Goal: Check status: Check status

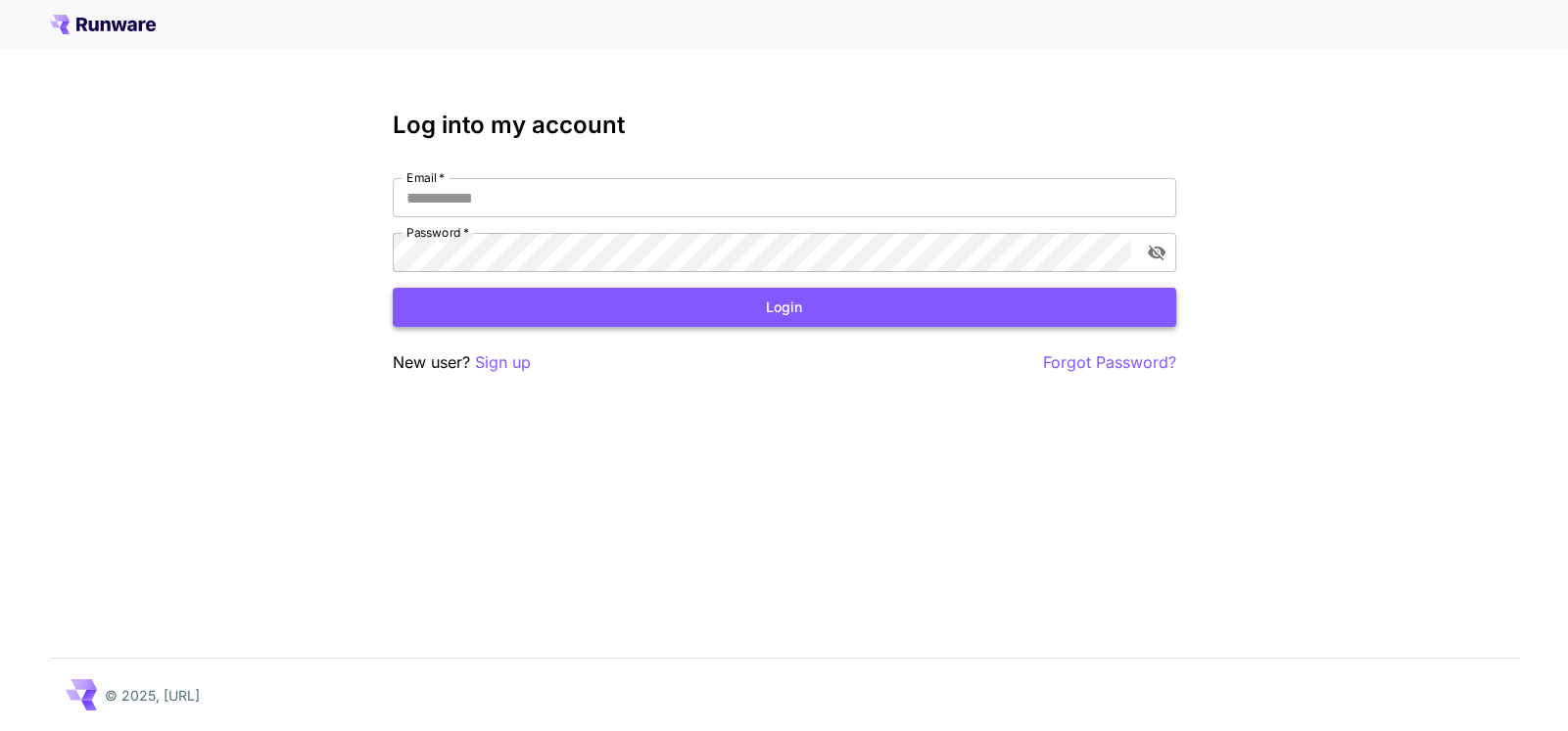
type input "**********"
click at [701, 310] on button "Login" at bounding box center [784, 308] width 784 height 40
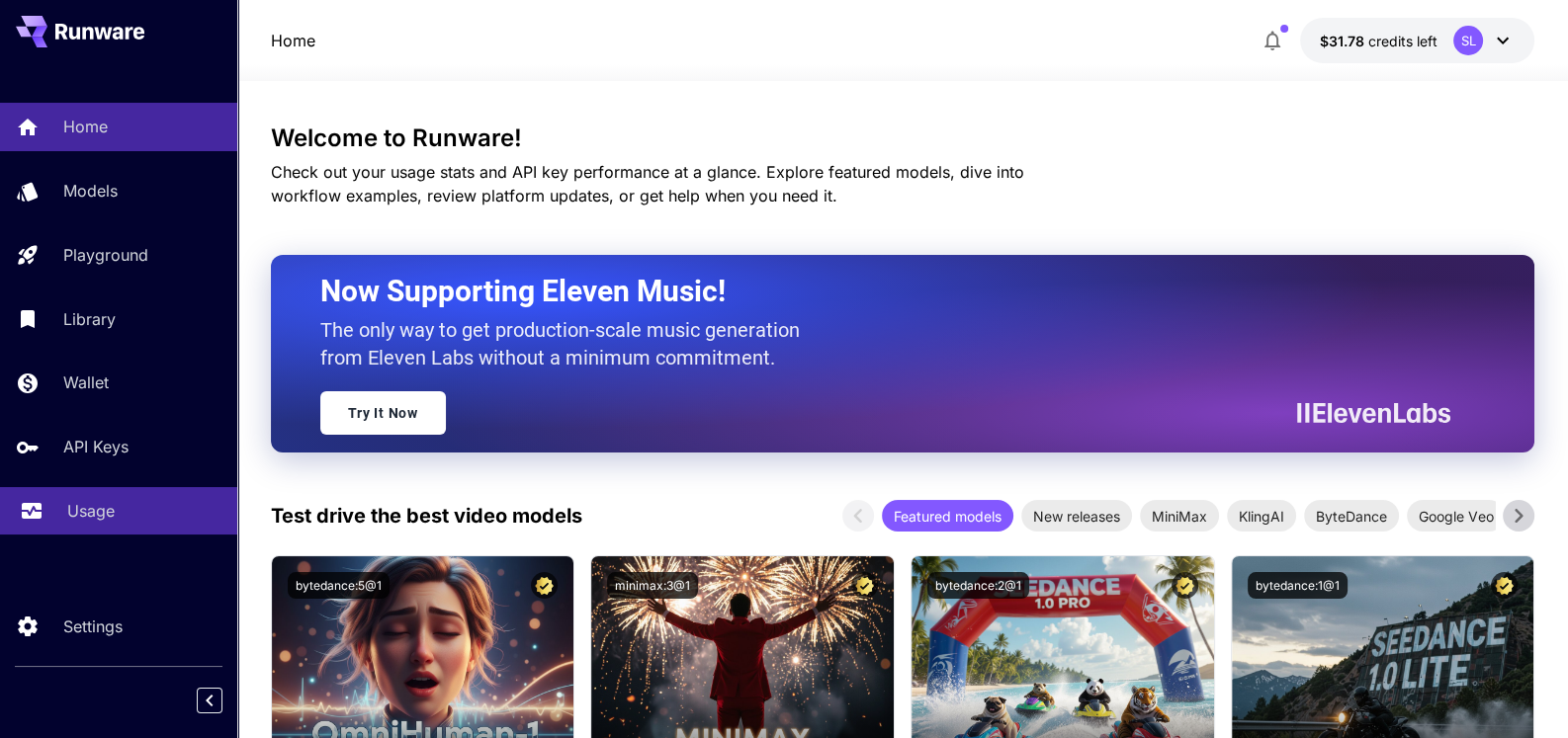
click at [105, 509] on p "Usage" at bounding box center [91, 511] width 48 height 24
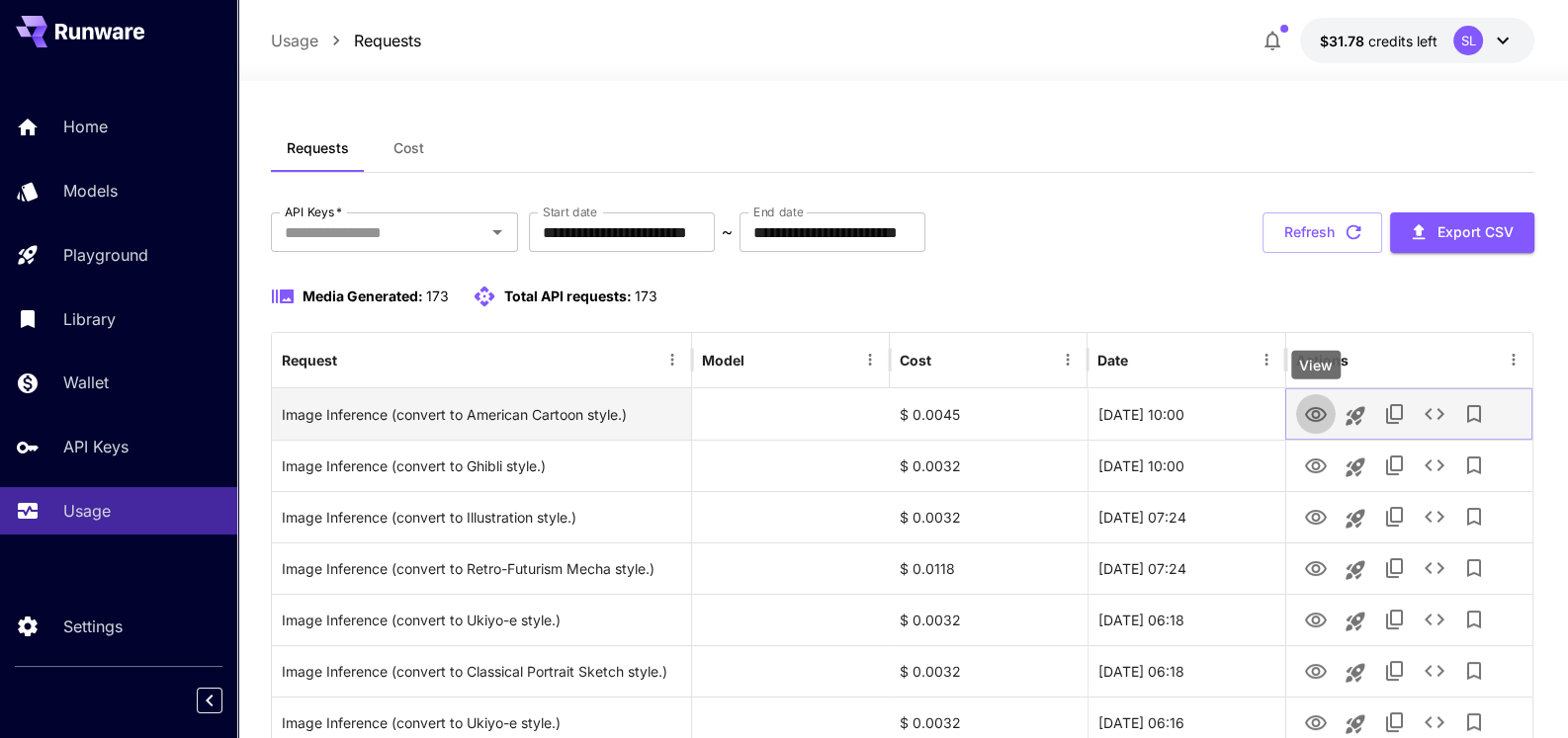
click at [1307, 413] on icon "View" at bounding box center [1316, 415] width 24 height 24
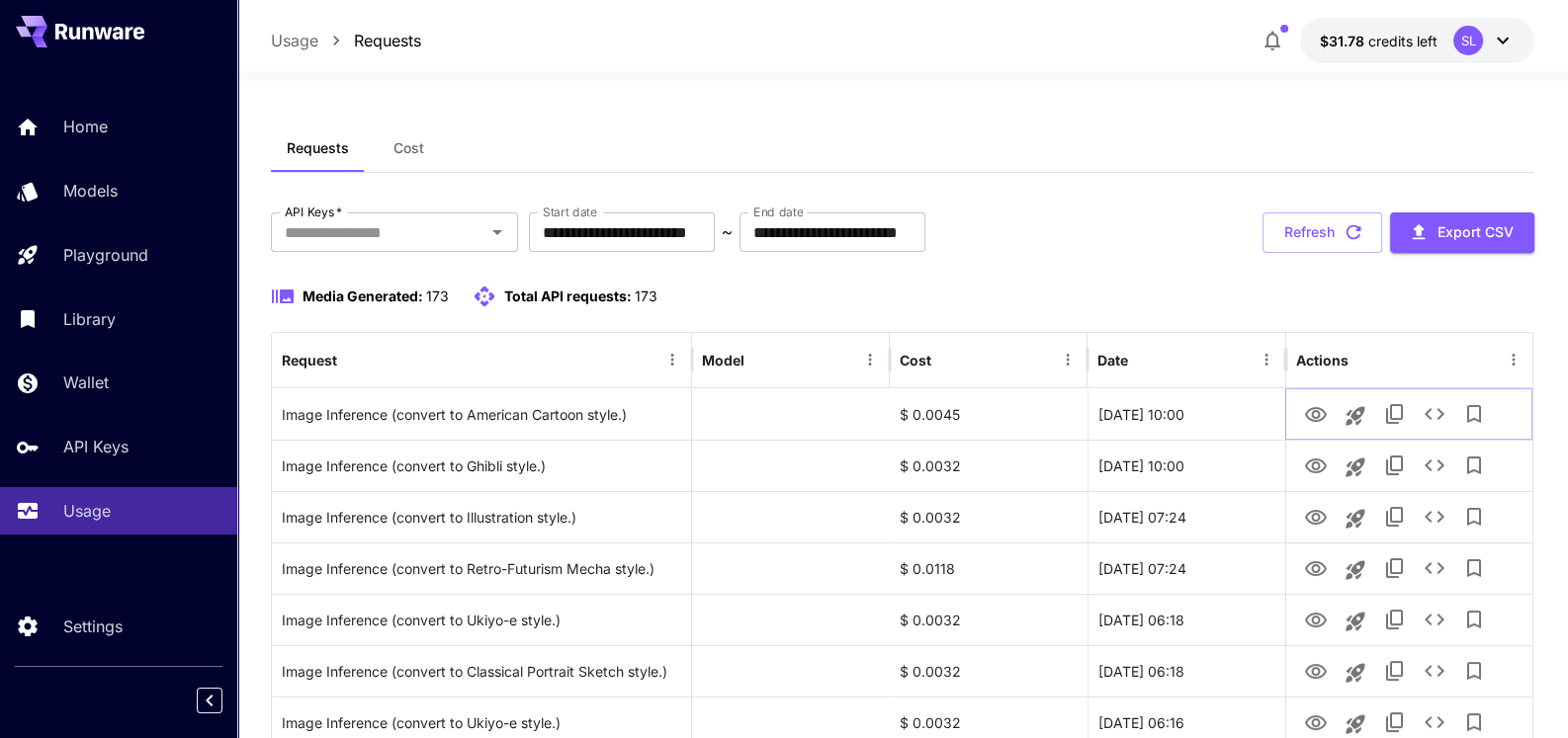
scroll to position [196, 0]
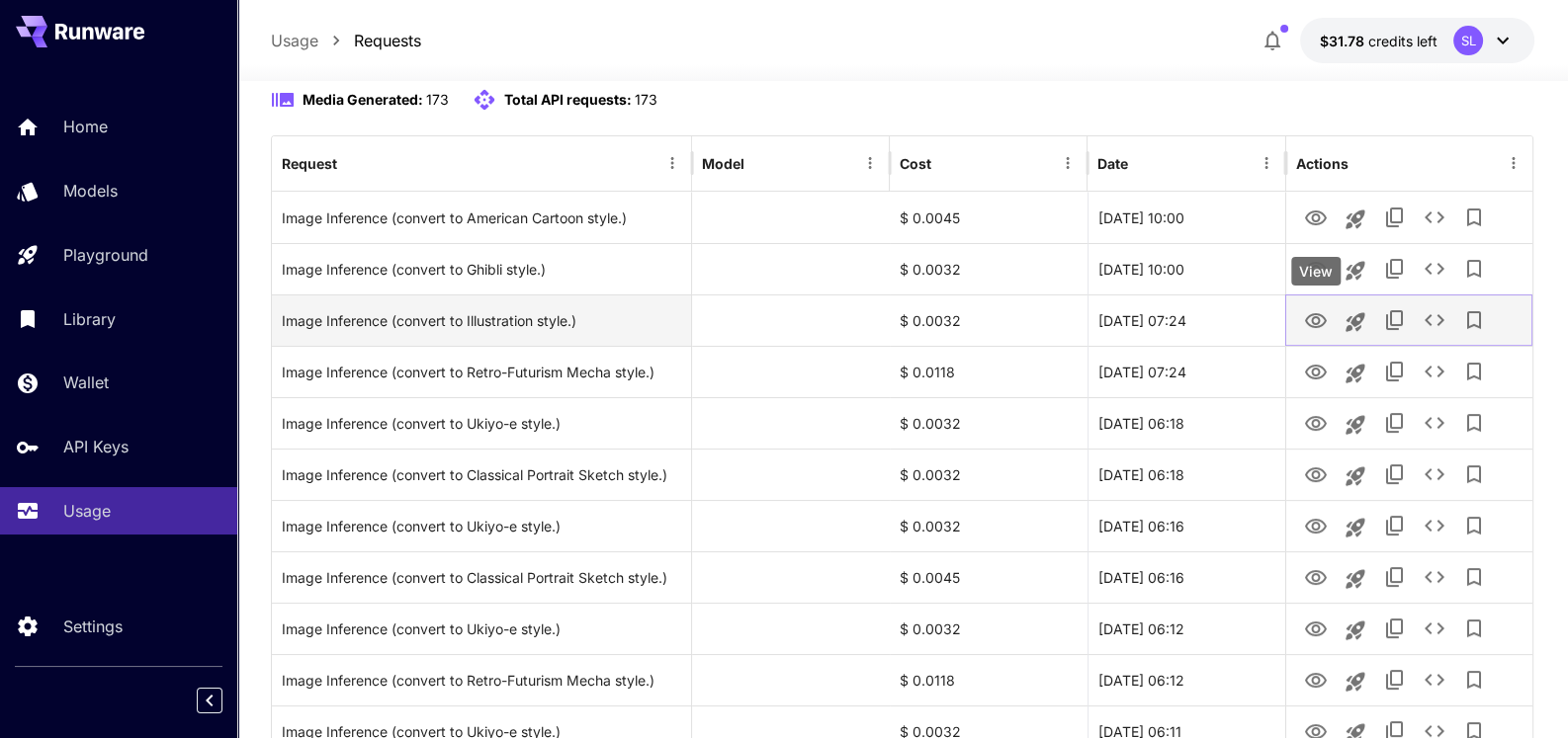
click at [1322, 315] on icon "View" at bounding box center [1316, 321] width 24 height 24
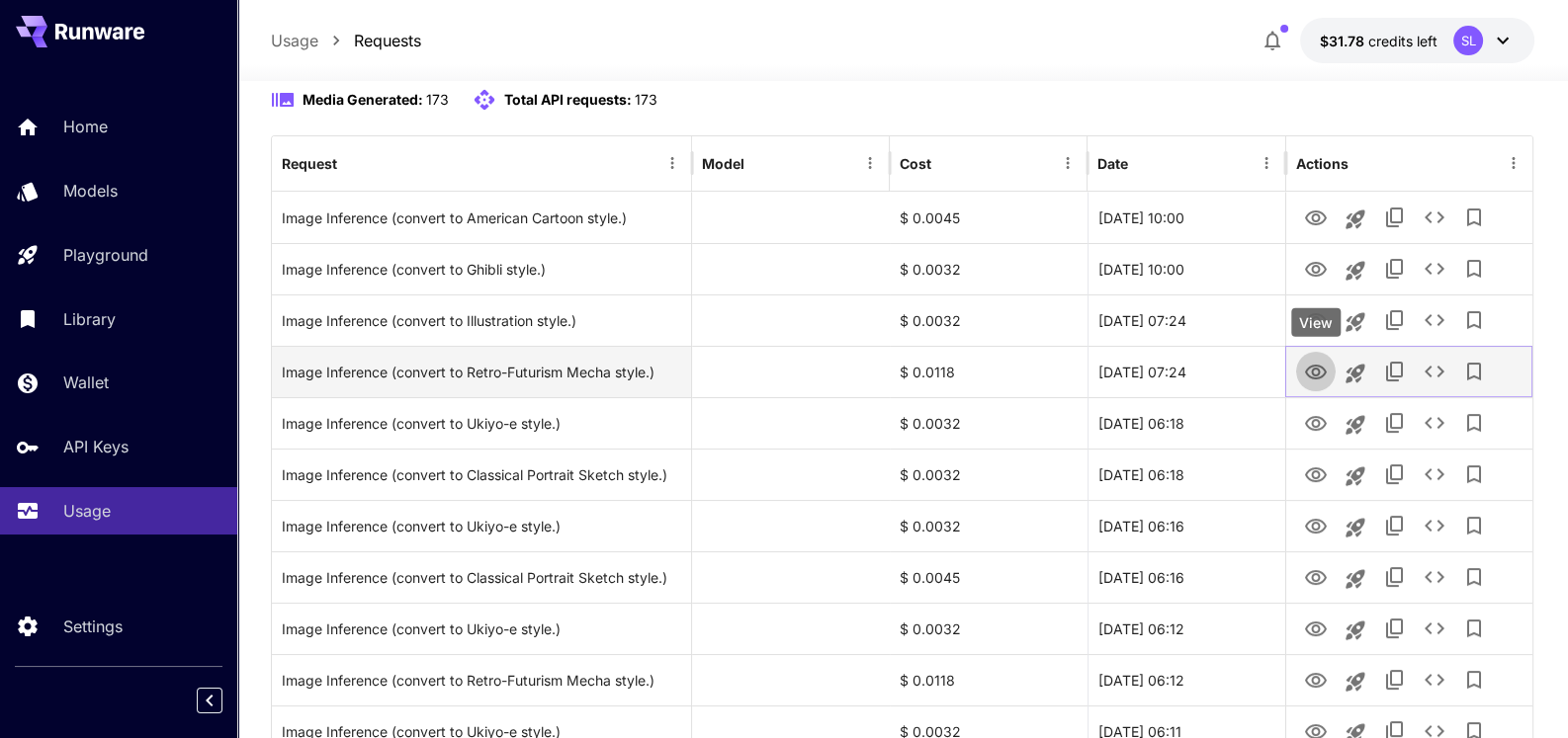
click at [1313, 370] on icon "View" at bounding box center [1316, 372] width 22 height 15
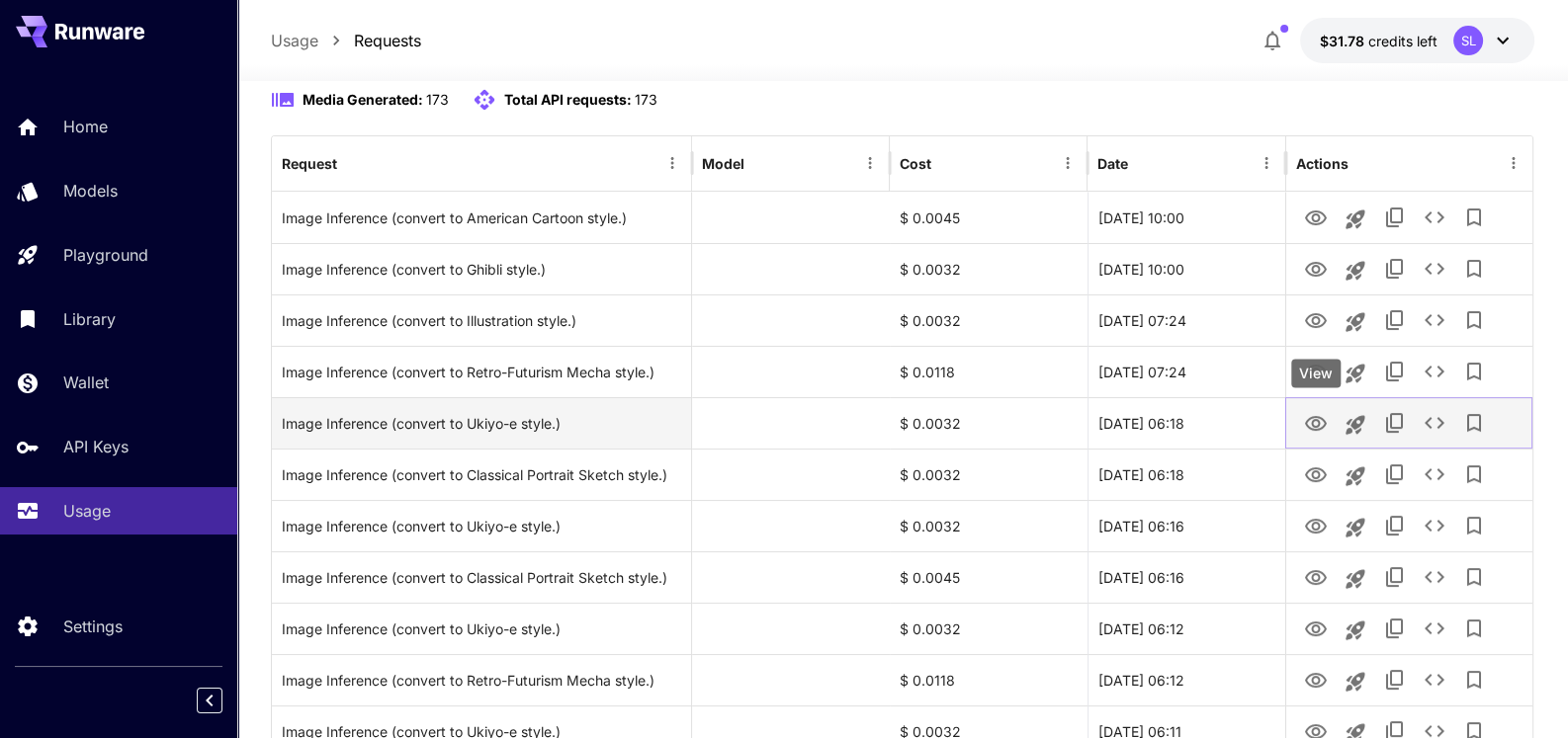
click at [1313, 421] on icon "View" at bounding box center [1316, 423] width 22 height 15
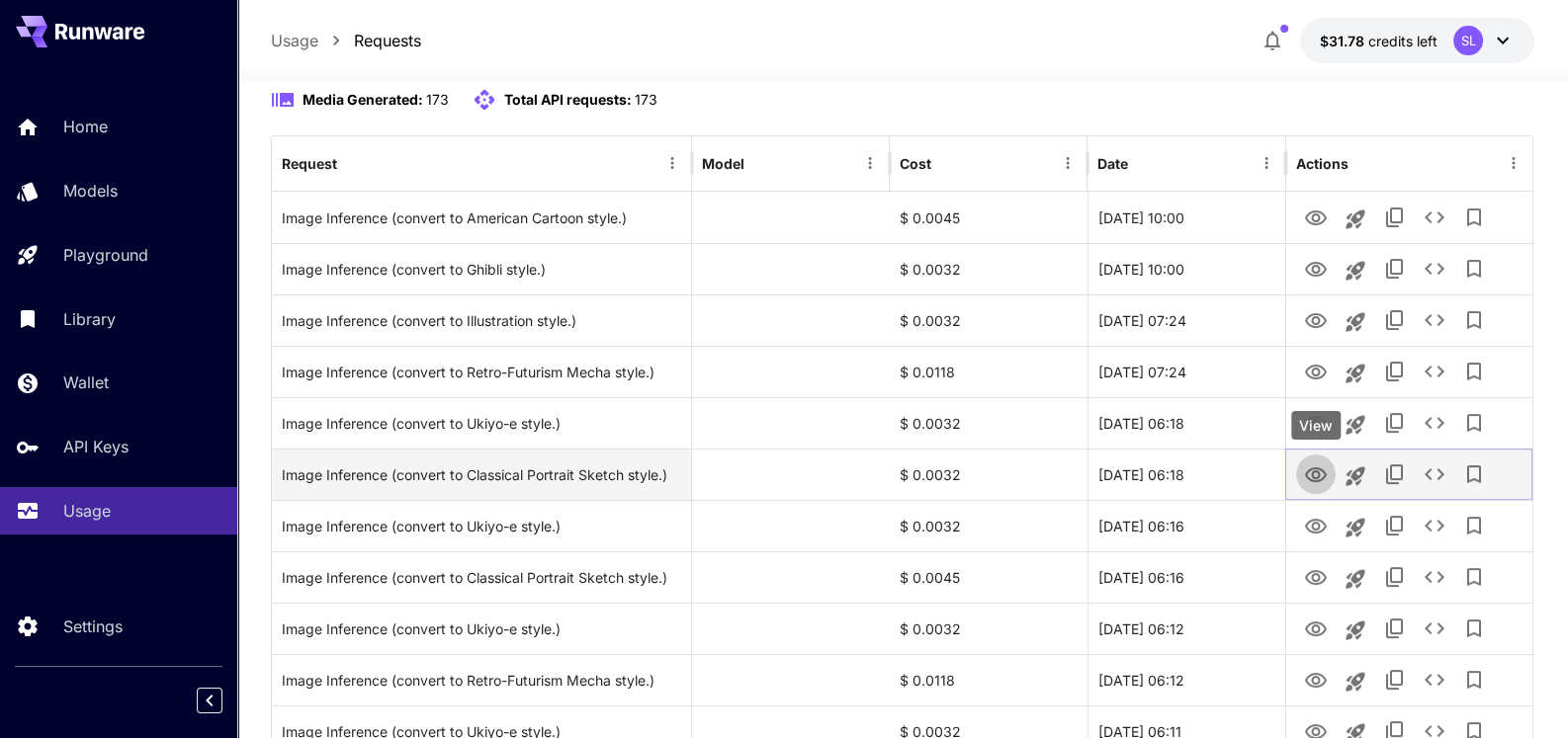
click at [1314, 475] on icon "View" at bounding box center [1316, 474] width 22 height 15
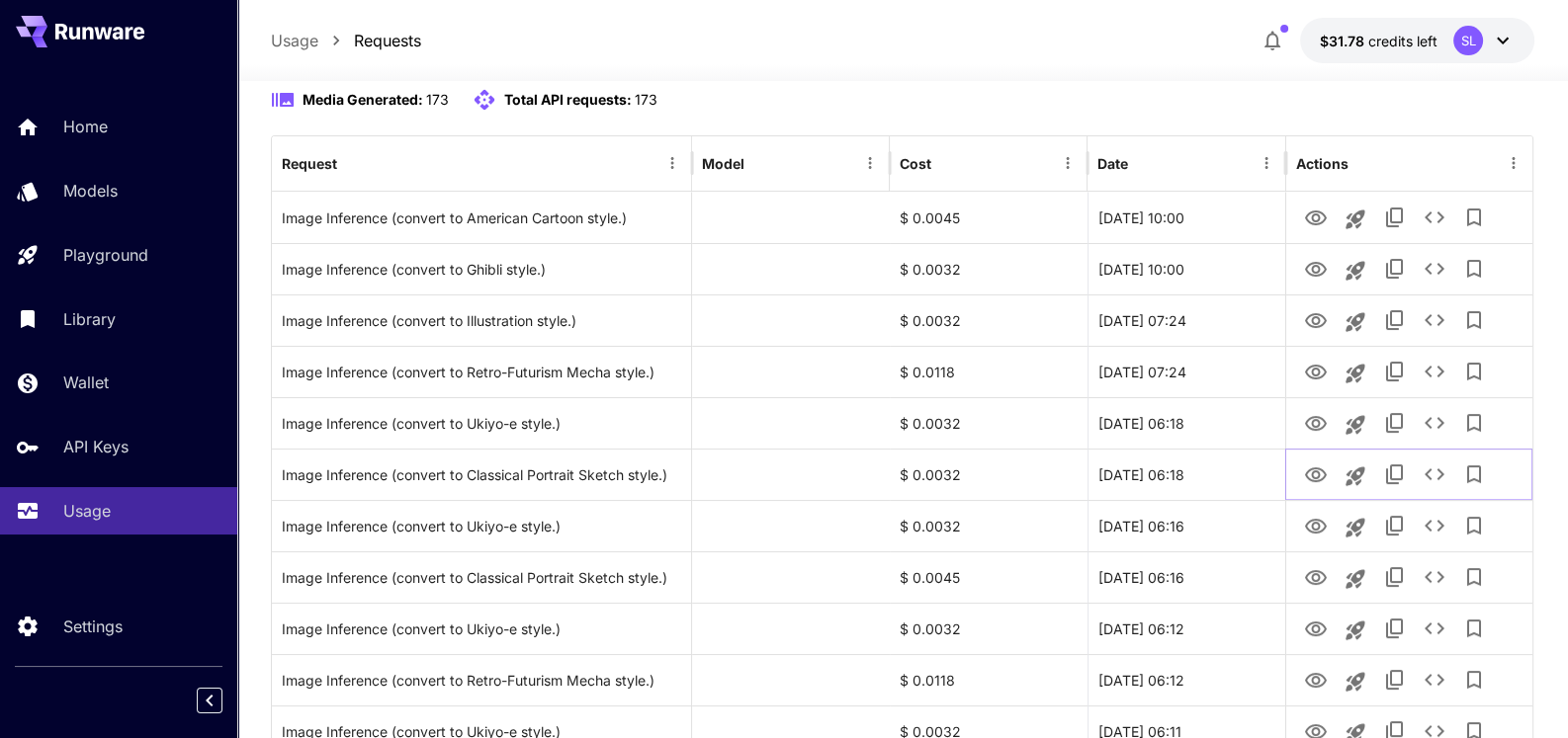
scroll to position [0, 0]
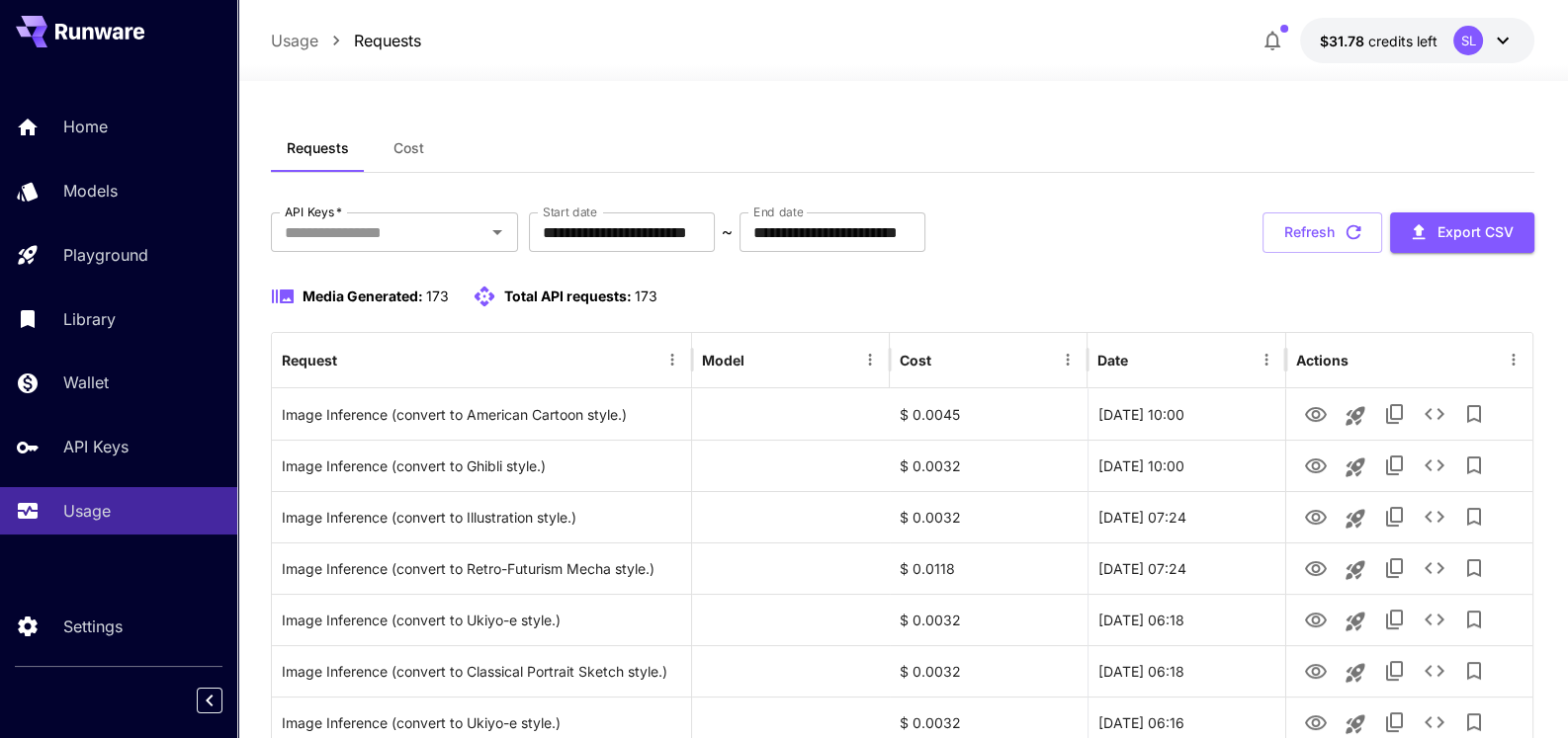
click at [384, 127] on button "Cost" at bounding box center [410, 149] width 89 height 48
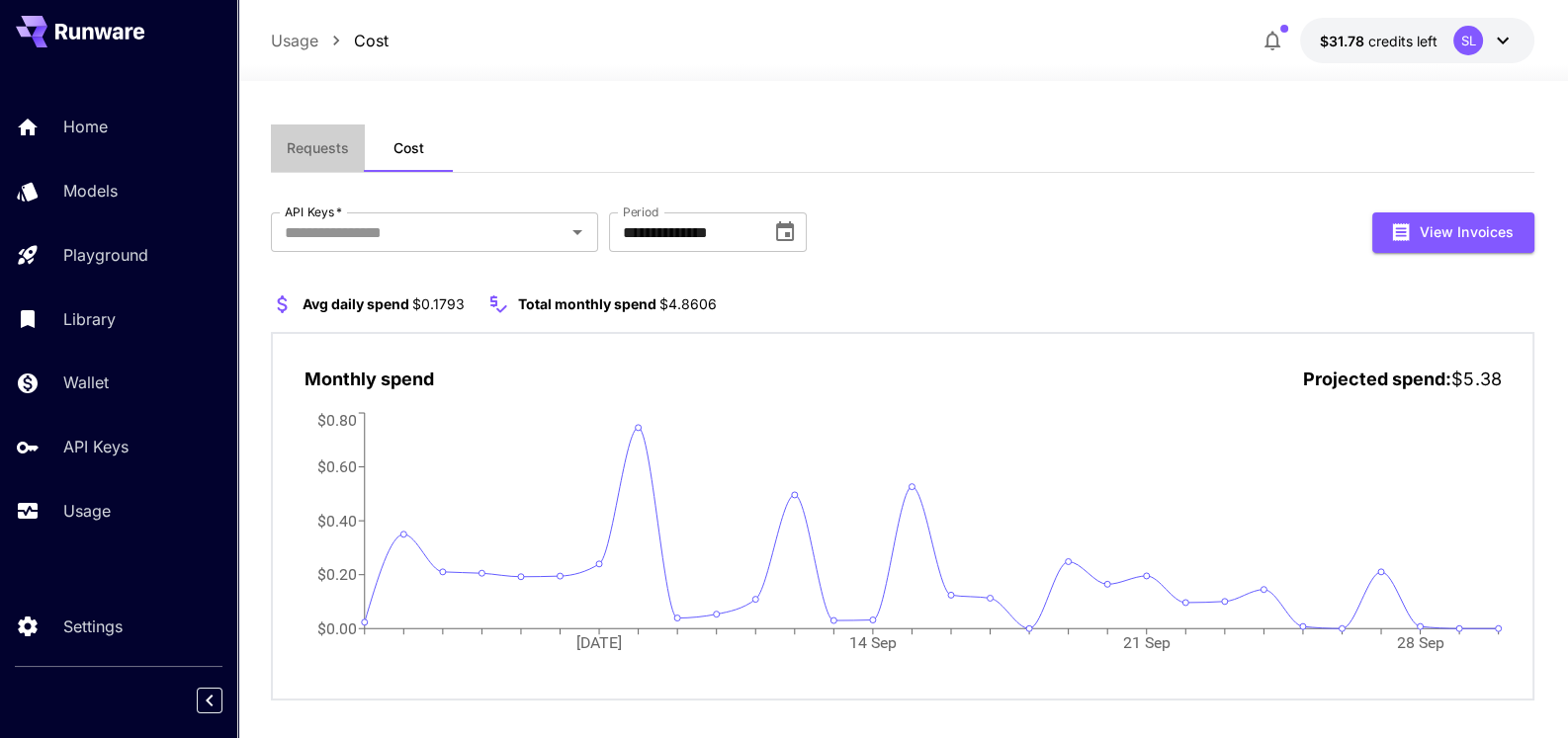
click at [305, 143] on span "Requests" at bounding box center [318, 148] width 63 height 18
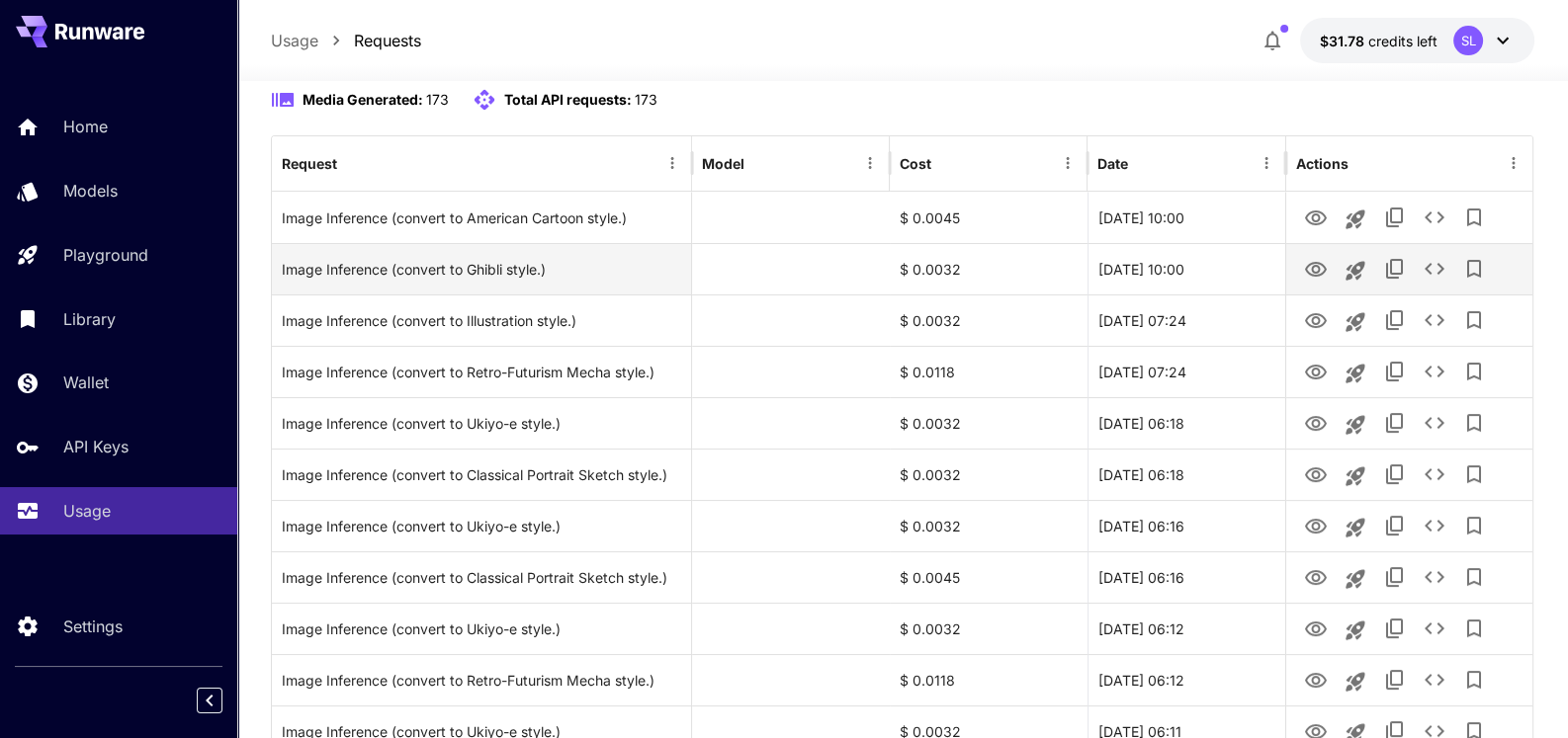
scroll to position [297, 0]
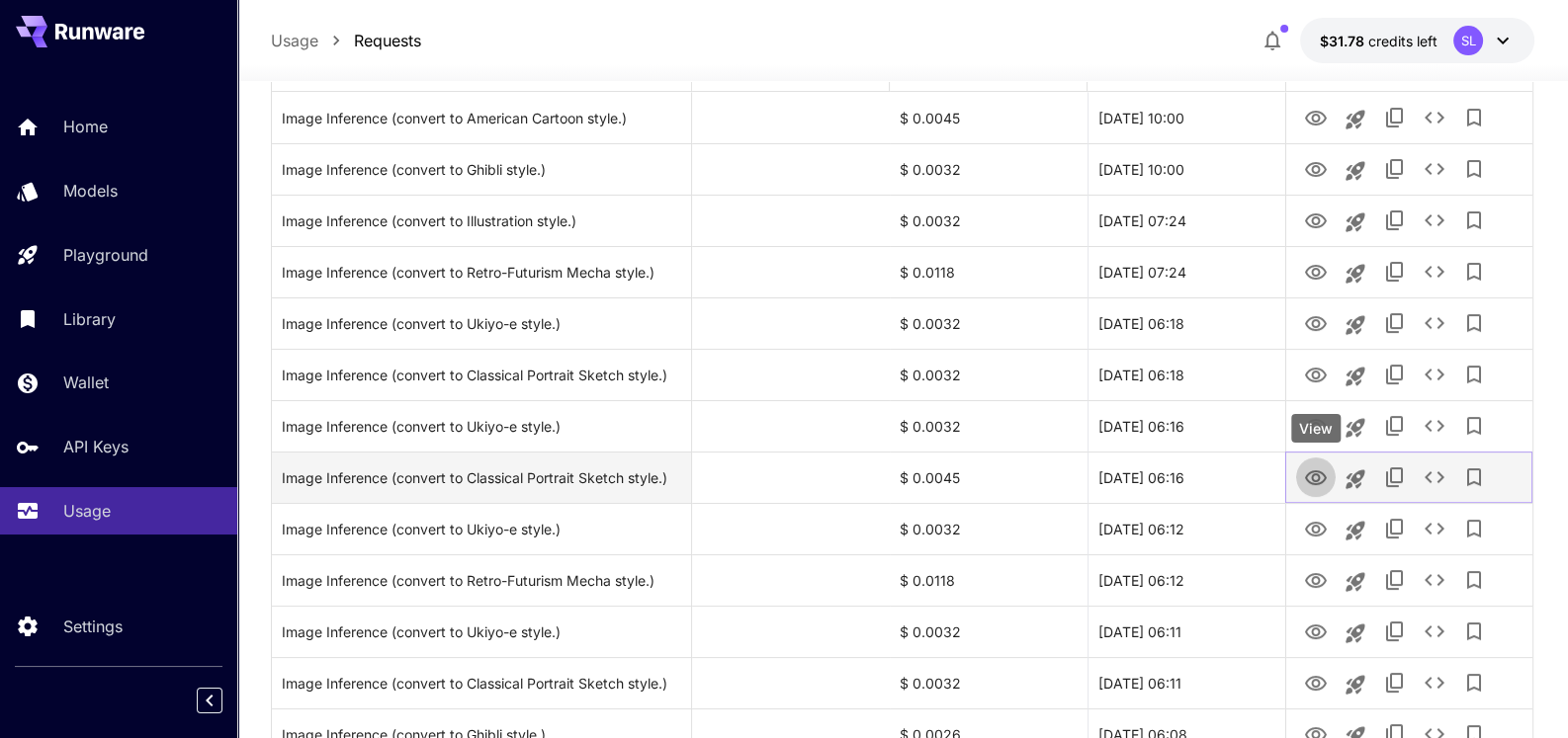
click at [1322, 479] on icon "View" at bounding box center [1316, 477] width 22 height 15
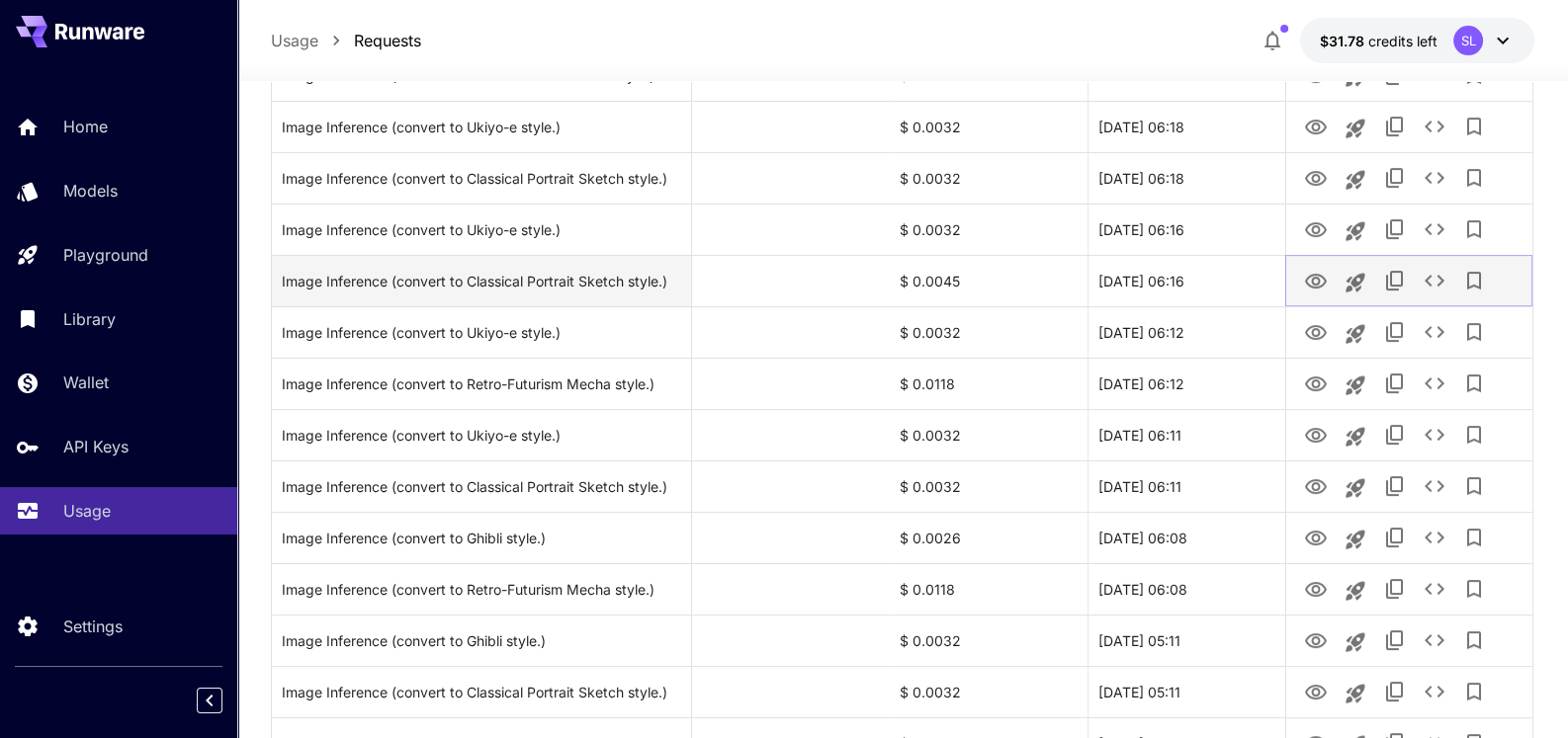
scroll to position [593, 0]
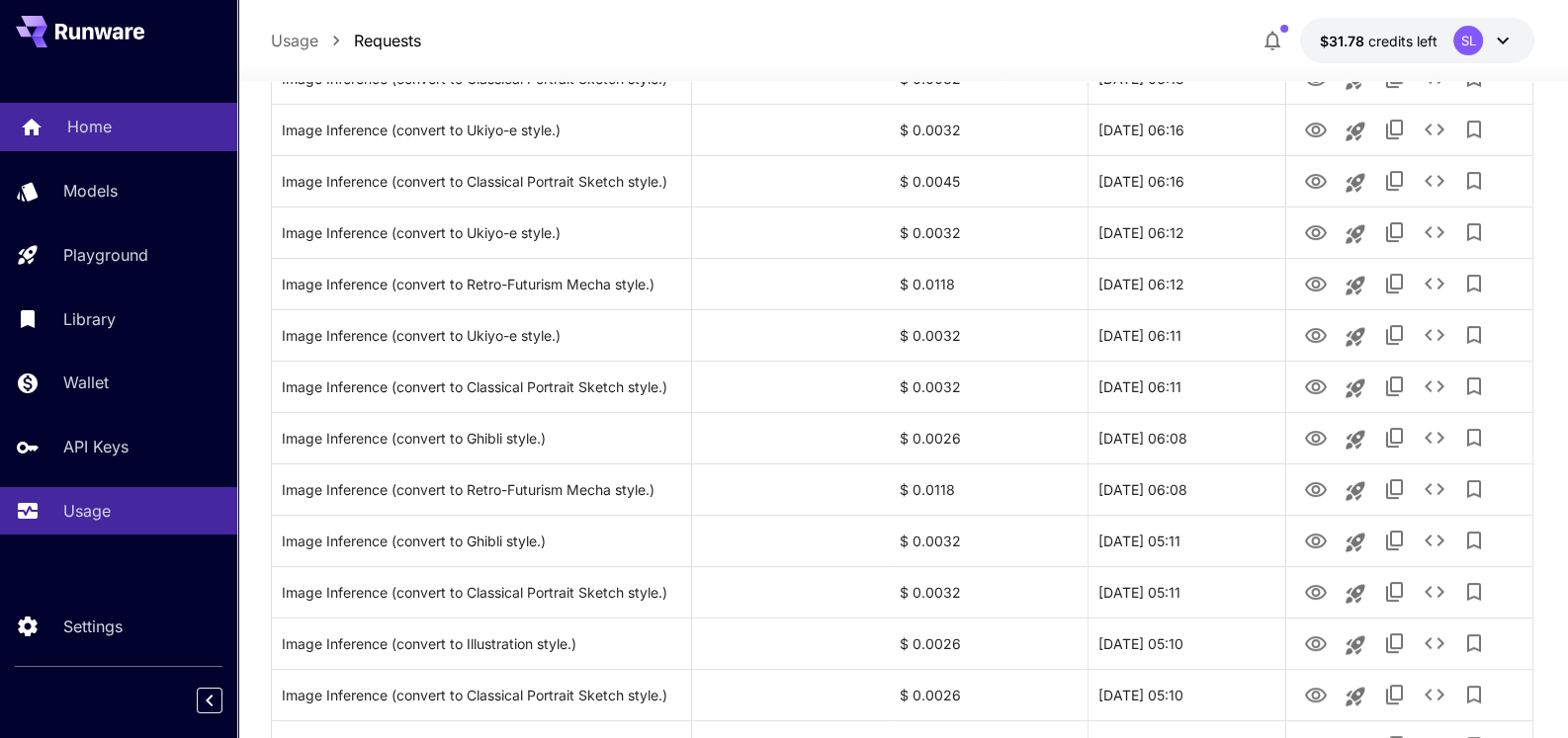
click at [109, 121] on p "Home" at bounding box center [89, 127] width 45 height 24
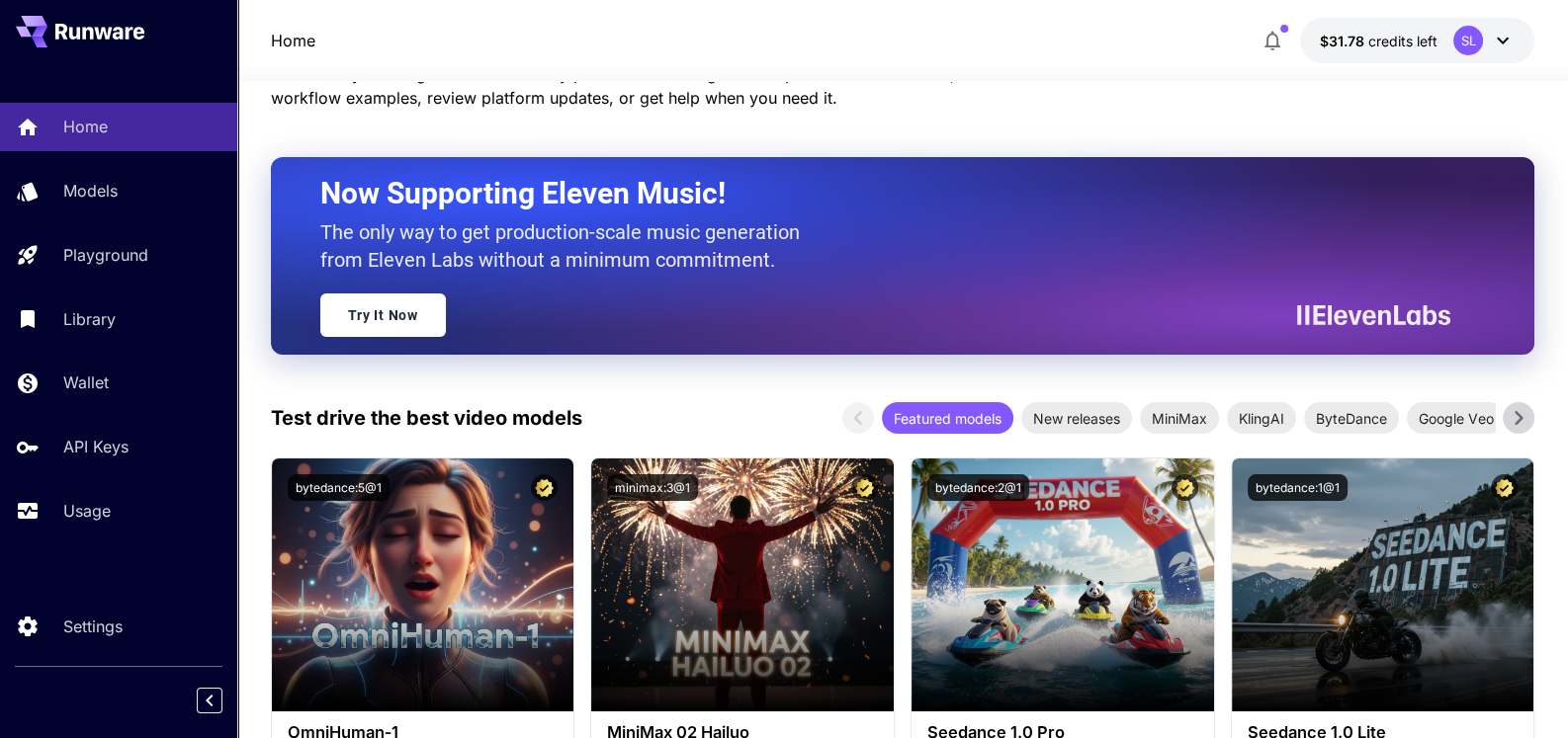
scroll to position [196, 0]
